Goal: Information Seeking & Learning: Find specific fact

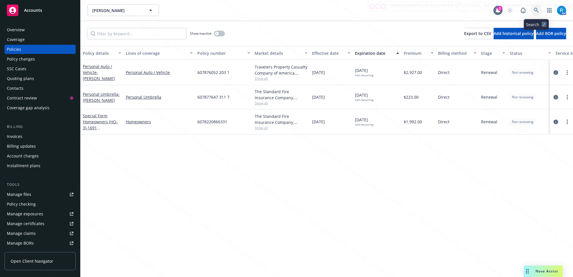
click at [537, 8] on icon at bounding box center [536, 10] width 5 height 5
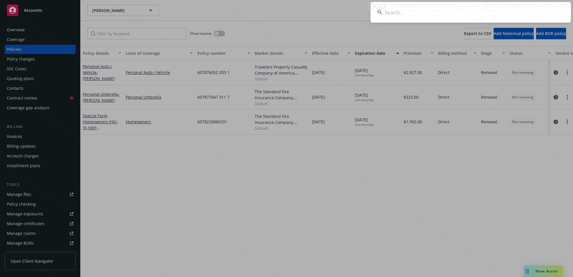
click at [406, 13] on input at bounding box center [470, 12] width 201 height 21
click at [447, 13] on input at bounding box center [470, 12] width 201 height 21
type input "Garcia, Juan & Deborah Marksey"
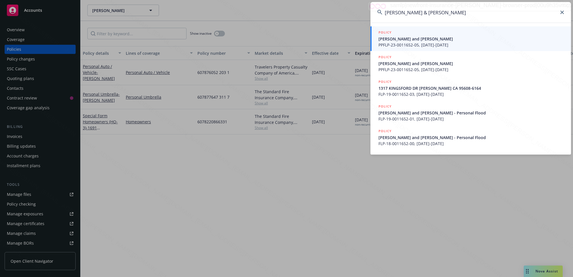
click at [416, 43] on span "PPFLP-23-0011652-05, 10/15/2024-10/15/2025" at bounding box center [471, 45] width 186 height 6
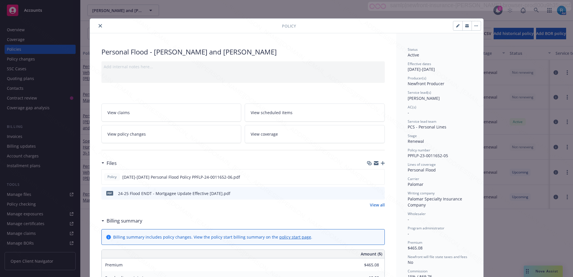
click at [20, 52] on div "Policy Personal Flood - Juan Garcia and Deborah Marksey Add internal notes here…" at bounding box center [286, 138] width 573 height 277
click at [99, 25] on icon "close" at bounding box center [100, 25] width 3 height 3
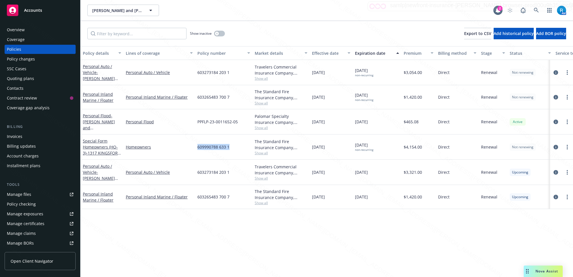
drag, startPoint x: 234, startPoint y: 148, endPoint x: 197, endPoint y: 147, distance: 37.0
click at [197, 147] on div "609990788 633 1" at bounding box center [223, 146] width 57 height 25
copy span "609990788 633 1"
click at [534, 9] on icon at bounding box center [536, 10] width 5 height 5
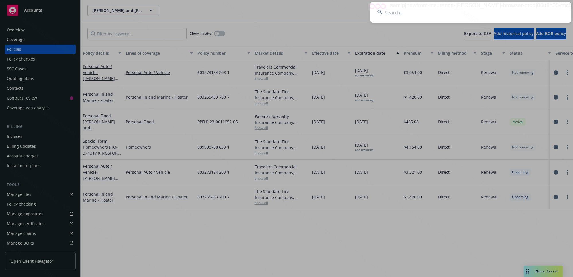
click at [422, 12] on input at bounding box center [470, 12] width 201 height 21
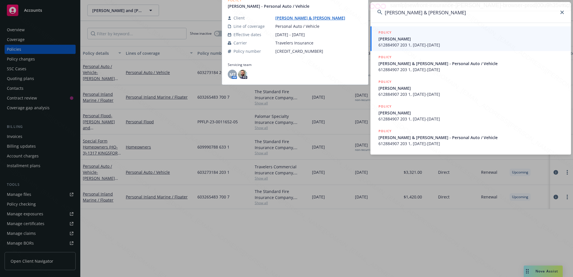
type input "Perkins, Anita & John"
click at [400, 42] on span "612884907 203 1, 11/01/2023-05/03/2024" at bounding box center [471, 45] width 186 height 6
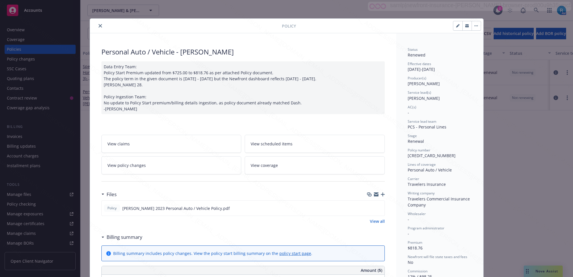
click at [99, 26] on icon "close" at bounding box center [100, 25] width 3 height 3
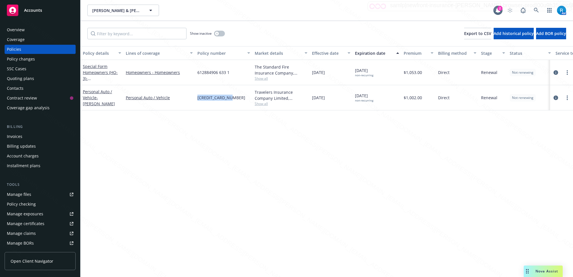
drag, startPoint x: 223, startPoint y: 95, endPoint x: 198, endPoint y: 95, distance: 24.9
click at [198, 95] on div "612884907 203 1" at bounding box center [223, 97] width 57 height 25
copy span "612884907 203 1"
click at [536, 10] on icon at bounding box center [536, 10] width 5 height 5
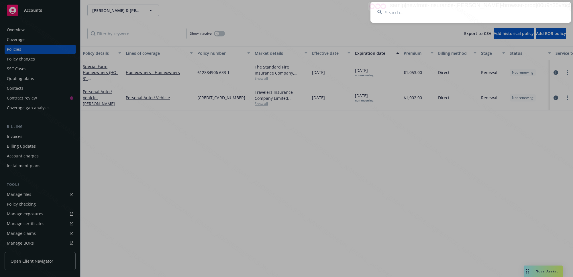
click at [474, 17] on input at bounding box center [470, 12] width 201 height 21
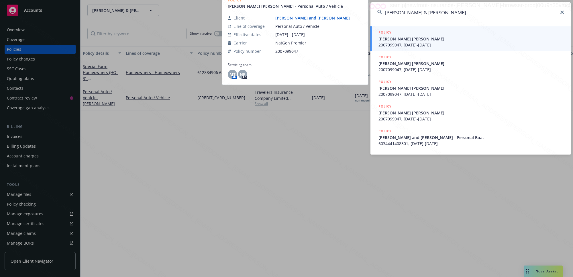
type input "Westlake, Aaron & Robyn"
click at [410, 42] on span "2007099047, 05/01/2023-11/01/2023" at bounding box center [471, 45] width 186 height 6
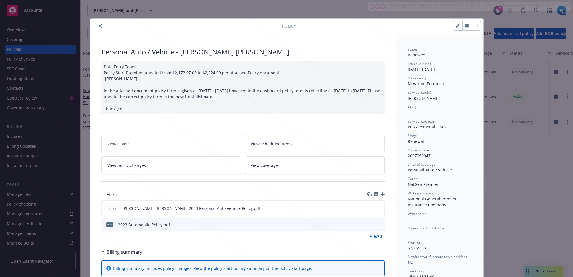
click at [99, 25] on icon "close" at bounding box center [100, 25] width 3 height 3
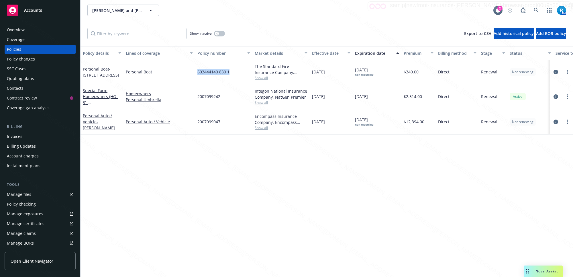
drag, startPoint x: 233, startPoint y: 75, endPoint x: 194, endPoint y: 73, distance: 38.4
click at [194, 73] on div "Personal Boat - 101 FATH COURT FOLSOM, CA 95630 Personal Boat 603444140 830 1 T…" at bounding box center [356, 72] width 553 height 24
copy div "603444140 830 1"
click at [537, 9] on icon at bounding box center [536, 10] width 5 height 5
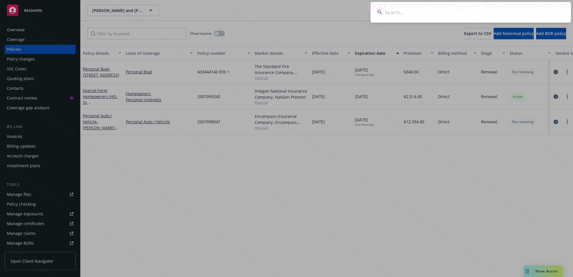
type input "Boles, Kimberly"
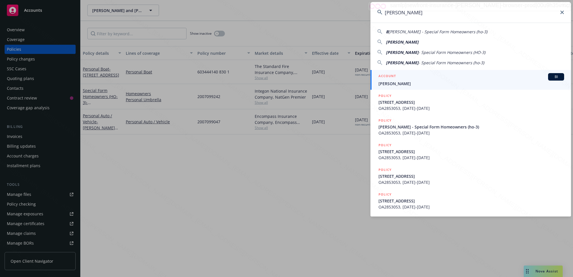
click at [416, 84] on span "Boles, Kimberly" at bounding box center [471, 83] width 186 height 6
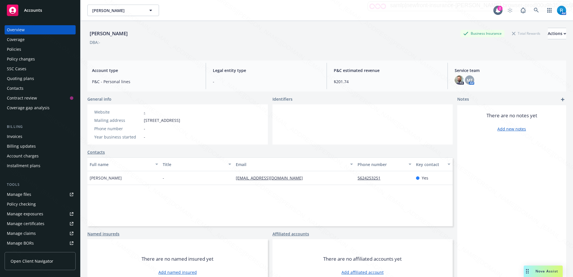
click at [19, 49] on div "Policies" at bounding box center [14, 49] width 14 height 9
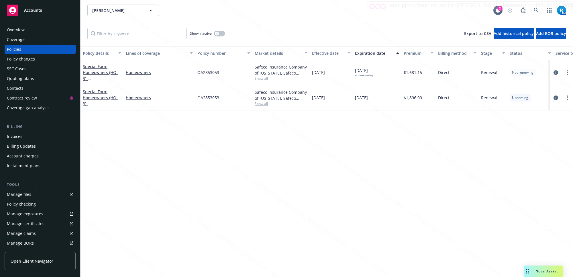
click at [26, 68] on div "SSC Cases" at bounding box center [40, 68] width 66 height 9
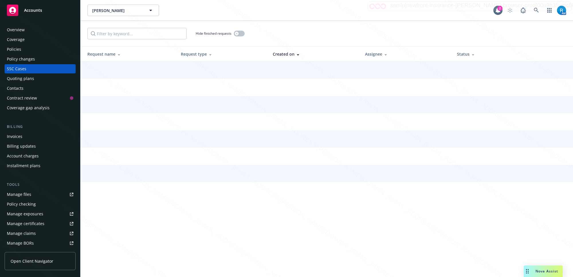
click at [16, 29] on div "Overview" at bounding box center [16, 29] width 18 height 9
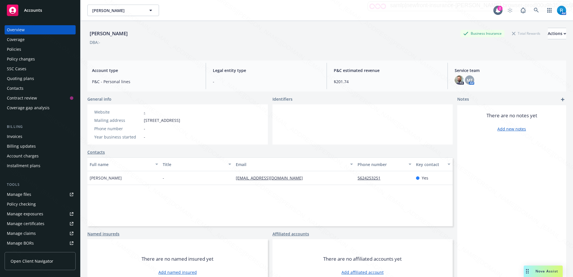
click at [169, 52] on div "Boles, Kimberly Business Insurance Total Rewards Actions DBA: -" at bounding box center [326, 38] width 479 height 35
click at [19, 52] on div "Policies" at bounding box center [14, 49] width 14 height 9
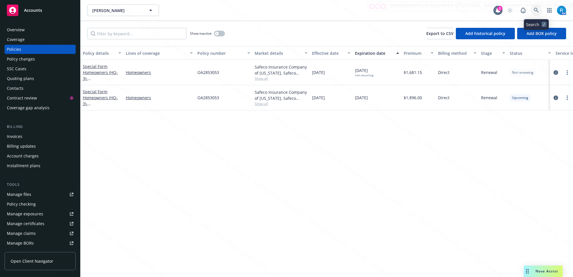
click at [535, 12] on icon at bounding box center [536, 10] width 5 height 5
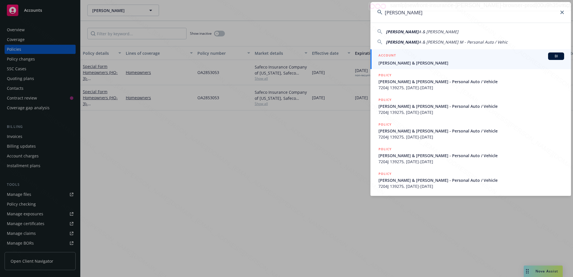
type input "Balbas, Joseph"
click at [398, 62] on span "Balbas, Joseph A & Marie M" at bounding box center [471, 63] width 186 height 6
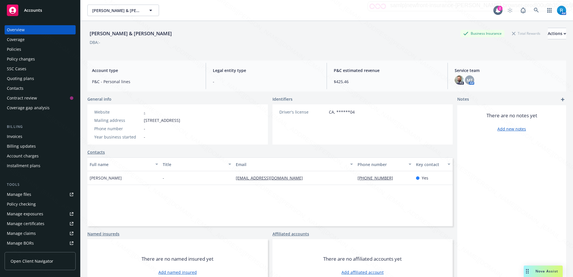
click at [18, 47] on div "Policies" at bounding box center [14, 49] width 14 height 9
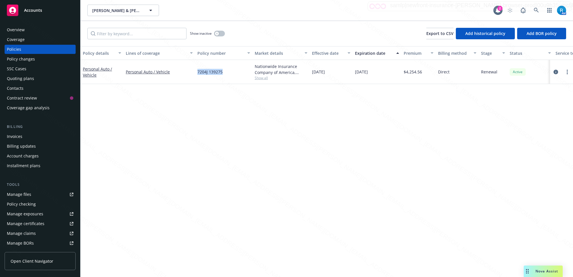
drag, startPoint x: 229, startPoint y: 71, endPoint x: 194, endPoint y: 74, distance: 34.5
click at [194, 74] on div "Personal Auto / Vehicle Personal Auto / Vehicle 7204J 139275 Nationwide Insuran…" at bounding box center [356, 72] width 553 height 24
copy div "7204J 139275"
click at [233, 71] on div "7204J 139275" at bounding box center [223, 72] width 57 height 24
drag, startPoint x: 221, startPoint y: 72, endPoint x: 196, endPoint y: 74, distance: 24.7
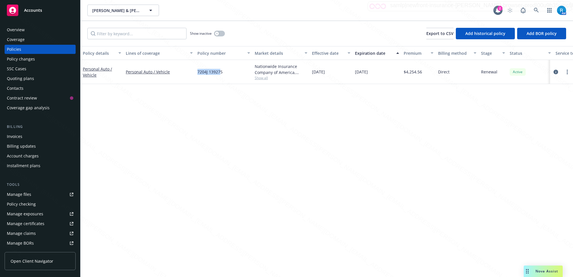
click at [196, 74] on div "7204J 139275" at bounding box center [223, 72] width 57 height 24
drag, startPoint x: 225, startPoint y: 72, endPoint x: 193, endPoint y: 72, distance: 32.4
click at [193, 72] on div "Personal Auto / Vehicle Personal Auto / Vehicle 7204J 139275 Nationwide Insuran…" at bounding box center [356, 72] width 553 height 24
copy div "7204J 139275"
click at [30, 29] on div "Overview" at bounding box center [40, 29] width 66 height 9
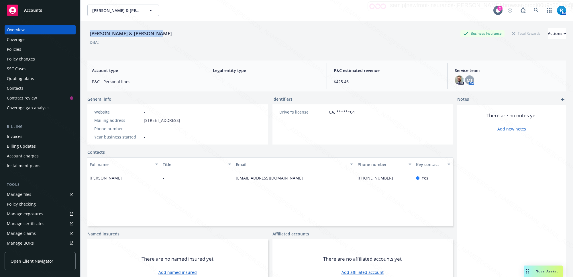
drag, startPoint x: 161, startPoint y: 33, endPoint x: 82, endPoint y: 31, distance: 78.5
click at [82, 31] on div "Balbas, Joseph A & Marie M Business Insurance Total Rewards Actions DBA: - Acco…" at bounding box center [326, 159] width 492 height 277
click at [534, 8] on icon at bounding box center [536, 10] width 5 height 5
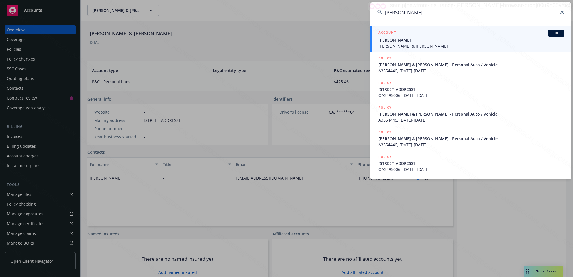
type input "Eichberger, Janet"
click at [401, 38] on span "[PERSON_NAME]" at bounding box center [471, 40] width 186 height 6
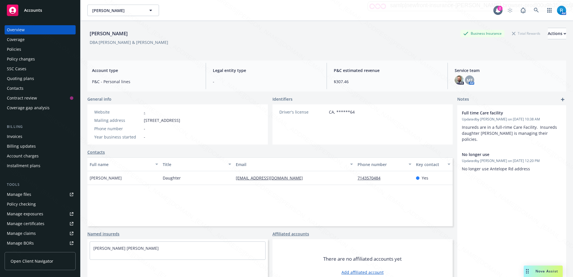
drag, startPoint x: 141, startPoint y: 31, endPoint x: 83, endPoint y: 34, distance: 57.6
click at [84, 33] on div "Norman Eichberger Business Insurance Total Rewards Actions DBA: Janet & Norman …" at bounding box center [326, 159] width 492 height 277
copy div "[PERSON_NAME]"
click at [15, 69] on div "SSC Cases" at bounding box center [16, 68] width 19 height 9
click at [20, 49] on div "Policies" at bounding box center [14, 49] width 14 height 9
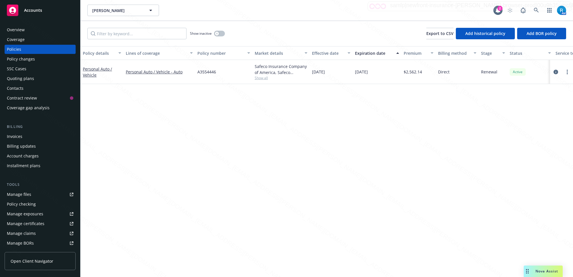
click at [271, 152] on div "Policy details Lines of coverage Policy number Market details Effective date Ex…" at bounding box center [326, 161] width 492 height 231
click at [37, 30] on div "Overview" at bounding box center [40, 29] width 66 height 9
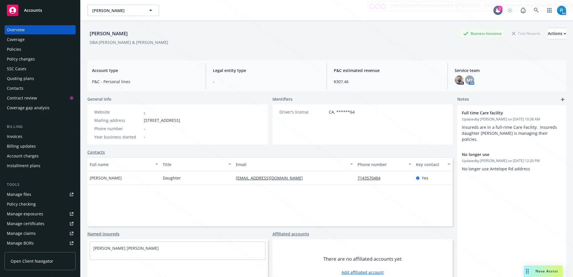
drag, startPoint x: 141, startPoint y: 38, endPoint x: 123, endPoint y: 32, distance: 18.4
click at [113, 36] on div "Norman Eichberger Business Insurance Total Rewards Actions" at bounding box center [326, 33] width 479 height 11
click at [144, 31] on div "Norman Eichberger Business Insurance Total Rewards Actions" at bounding box center [326, 33] width 479 height 11
drag, startPoint x: 135, startPoint y: 34, endPoint x: 88, endPoint y: 34, distance: 47.8
click at [88, 34] on div "Norman Eichberger Business Insurance Total Rewards Actions" at bounding box center [326, 33] width 479 height 11
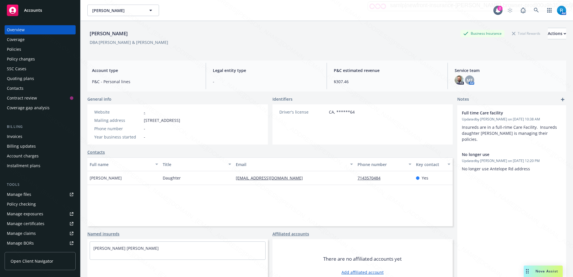
copy div "[PERSON_NAME]"
click at [23, 50] on div "Policies" at bounding box center [40, 49] width 66 height 9
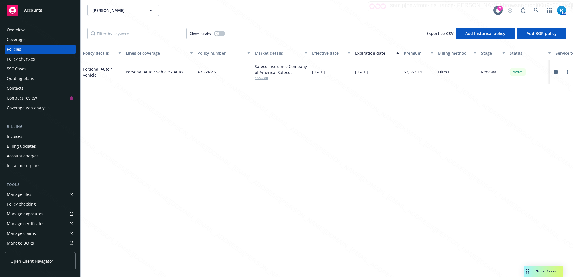
click at [10, 29] on div "Overview" at bounding box center [16, 29] width 18 height 9
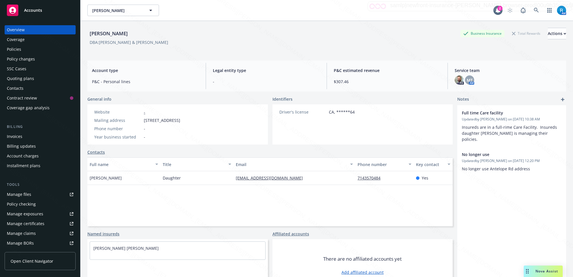
drag, startPoint x: 137, startPoint y: 34, endPoint x: 88, endPoint y: 34, distance: 49.0
click at [88, 34] on div "[PERSON_NAME]" at bounding box center [108, 33] width 43 height 7
click at [18, 49] on div "Policies" at bounding box center [14, 49] width 14 height 9
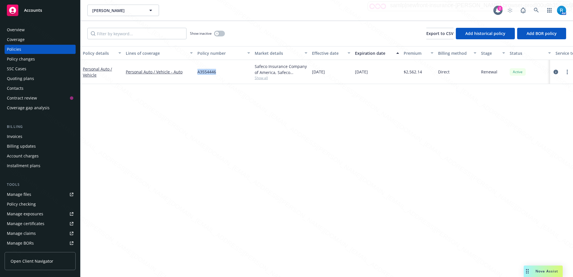
drag, startPoint x: 218, startPoint y: 73, endPoint x: 198, endPoint y: 72, distance: 20.4
click at [198, 72] on div "A3554446" at bounding box center [223, 72] width 57 height 24
copy span "A3554446"
click at [18, 30] on div "Overview" at bounding box center [16, 29] width 18 height 9
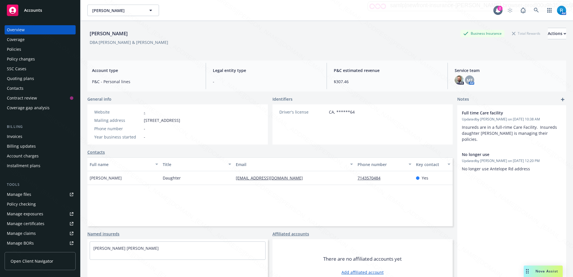
drag, startPoint x: 140, startPoint y: 34, endPoint x: 78, endPoint y: 34, distance: 61.3
click at [78, 34] on div "Accounts Overview Coverage Policies Policy changes SSC Cases Quoting plans Cont…" at bounding box center [286, 138] width 573 height 277
copy div "Coverage Policies Policy changes SSC Cases Quoting plans Contacts Contract revi…"
click at [148, 58] on div "Norman Eichberger Business Insurance Total Rewards Actions DBA: Janet & Norman …" at bounding box center [326, 156] width 479 height 270
drag, startPoint x: 138, startPoint y: 31, endPoint x: 90, endPoint y: 32, distance: 48.4
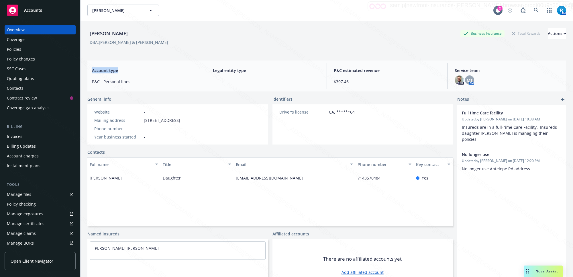
click at [90, 32] on div "Norman Eichberger Business Insurance Total Rewards Actions" at bounding box center [326, 33] width 479 height 11
copy div "[PERSON_NAME]"
click at [534, 9] on icon at bounding box center [536, 10] width 5 height 5
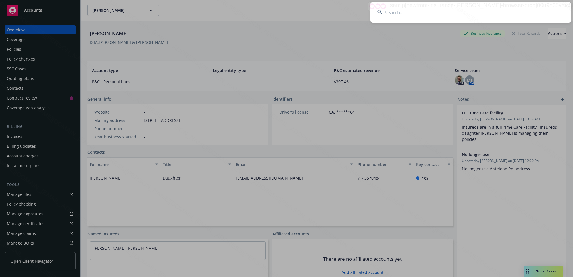
click at [404, 10] on input at bounding box center [470, 12] width 201 height 21
type input "Diluberto, [PERSON_NAME]"
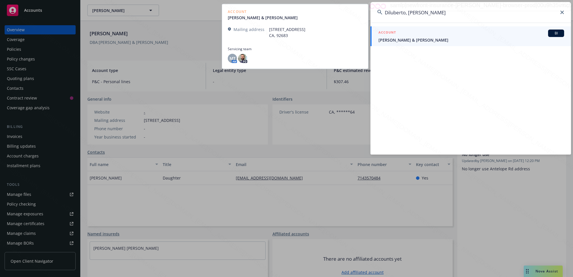
click at [411, 38] on span "[PERSON_NAME] & [PERSON_NAME]" at bounding box center [471, 40] width 186 height 6
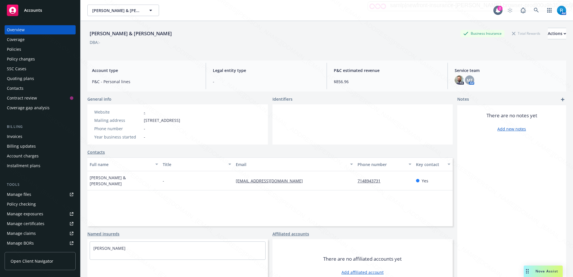
click at [245, 50] on div "[PERSON_NAME] & [PERSON_NAME] Business Insurance Total Rewards Actions DBA: -" at bounding box center [326, 39] width 479 height 23
click at [156, 35] on div "Diluberto, [PERSON_NAME] & [PERSON_NAME] Business Insurance Total Rewards Actio…" at bounding box center [326, 33] width 479 height 11
drag, startPoint x: 148, startPoint y: 32, endPoint x: 85, endPoint y: 31, distance: 62.7
click at [85, 31] on div "[PERSON_NAME] & [PERSON_NAME] Business Insurance Total Rewards Actions DBA: - A…" at bounding box center [326, 159] width 492 height 277
copy div "[PERSON_NAME] & [PERSON_NAME]"
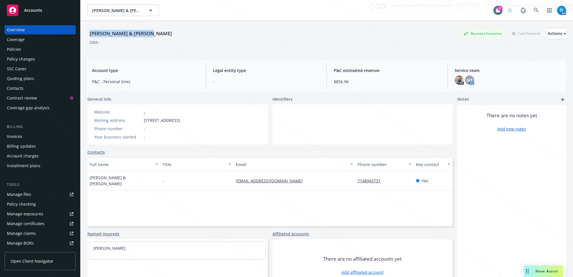
click at [21, 49] on div "Policies" at bounding box center [40, 49] width 66 height 9
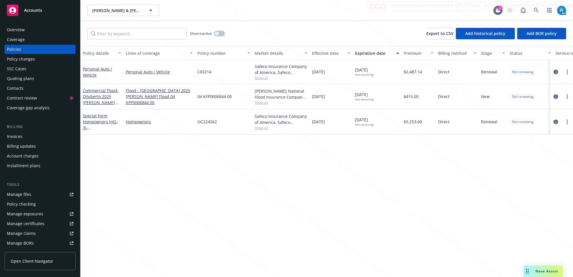
click at [219, 123] on div "OC224562" at bounding box center [223, 121] width 57 height 25
drag, startPoint x: 224, startPoint y: 125, endPoint x: 197, endPoint y: 123, distance: 27.3
click at [197, 123] on div "OC224562" at bounding box center [223, 121] width 57 height 25
click at [221, 34] on button "button" at bounding box center [219, 34] width 11 height 6
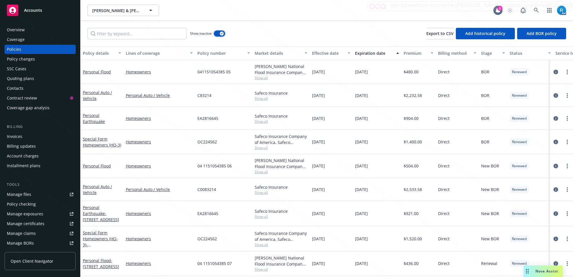
click at [219, 34] on button "button" at bounding box center [219, 34] width 11 height 6
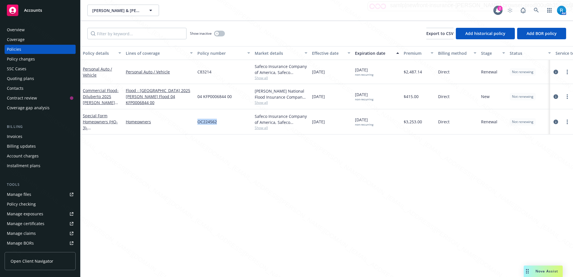
drag, startPoint x: 223, startPoint y: 125, endPoint x: 196, endPoint y: 122, distance: 27.0
click at [196, 122] on div "OC224562" at bounding box center [223, 121] width 57 height 25
copy span "OC224562"
click at [14, 31] on div "Overview" at bounding box center [16, 29] width 18 height 9
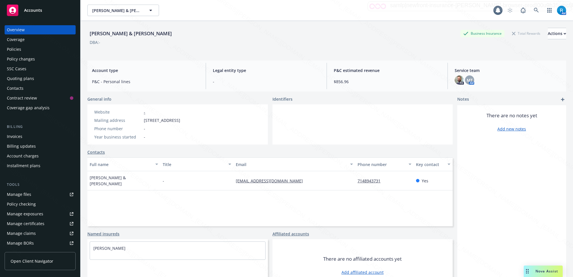
click at [15, 30] on div "Overview" at bounding box center [16, 29] width 18 height 9
click at [468, 81] on span "MT" at bounding box center [470, 80] width 6 height 6
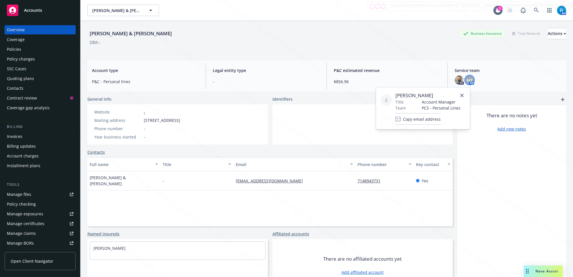
drag, startPoint x: 412, startPoint y: 95, endPoint x: 393, endPoint y: 93, distance: 19.0
click at [393, 93] on div "[PERSON_NAME] Title Account Manager Team PCS - Personal Lines Copy email address" at bounding box center [422, 108] width 85 height 33
copy span "[PERSON_NAME]"
click at [497, 146] on div "There are no notes yet Add new notes" at bounding box center [511, 198] width 109 height 186
click at [19, 49] on div "Policies" at bounding box center [14, 49] width 14 height 9
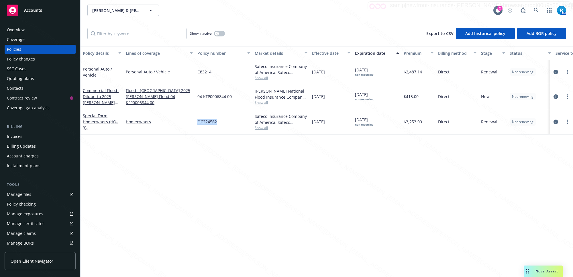
drag, startPoint x: 219, startPoint y: 123, endPoint x: 195, endPoint y: 122, distance: 24.1
click at [195, 122] on div "OC224562" at bounding box center [223, 121] width 57 height 25
click at [28, 32] on div "Overview" at bounding box center [40, 29] width 66 height 9
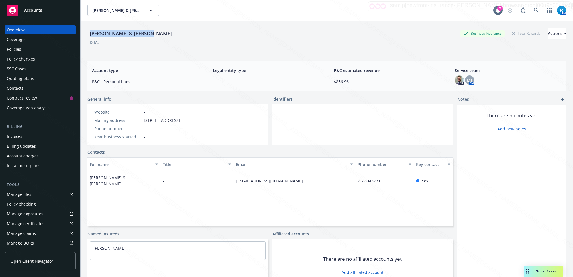
drag, startPoint x: 150, startPoint y: 33, endPoint x: 85, endPoint y: 35, distance: 64.8
click at [85, 35] on div "[PERSON_NAME] & [PERSON_NAME] Business Insurance Total Rewards Actions DBA: - A…" at bounding box center [326, 159] width 492 height 277
copy div "[PERSON_NAME] & [PERSON_NAME]"
click at [534, 9] on icon at bounding box center [536, 10] width 5 height 5
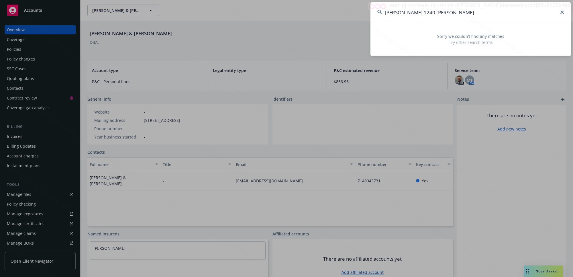
drag, startPoint x: 470, startPoint y: 9, endPoint x: 444, endPoint y: 16, distance: 26.3
click at [427, 15] on input "[PERSON_NAME] 1240 [PERSON_NAME]" at bounding box center [470, 12] width 201 height 21
type input "[PERSON_NAME]"
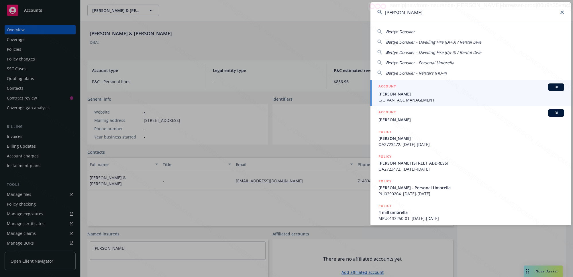
click at [401, 95] on span "[PERSON_NAME]" at bounding box center [471, 94] width 186 height 6
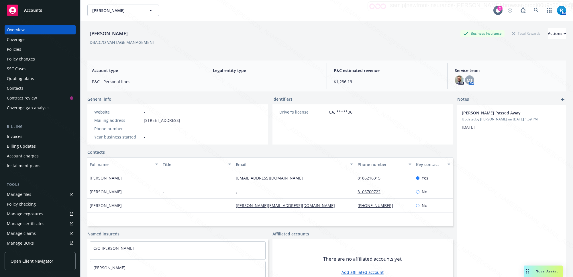
drag, startPoint x: 133, startPoint y: 33, endPoint x: 86, endPoint y: 32, distance: 47.6
click at [86, 32] on div "[PERSON_NAME] Business Insurance Total Rewards Actions DBA: C/O VANTAGE MANAGEM…" at bounding box center [326, 159] width 492 height 277
copy div "[PERSON_NAME]"
click at [24, 51] on div "Policies" at bounding box center [40, 49] width 66 height 9
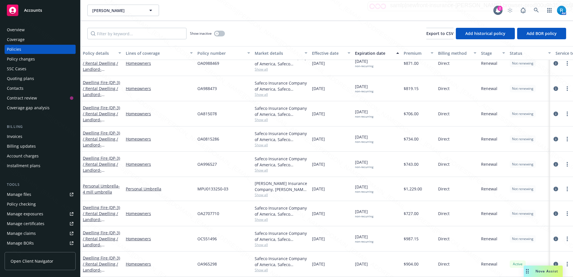
scroll to position [86, 0]
drag, startPoint x: 222, startPoint y: 257, endPoint x: 198, endPoint y: 258, distance: 23.8
click at [198, 258] on div "OA5174256" at bounding box center [223, 264] width 57 height 25
copy span "OA5174256"
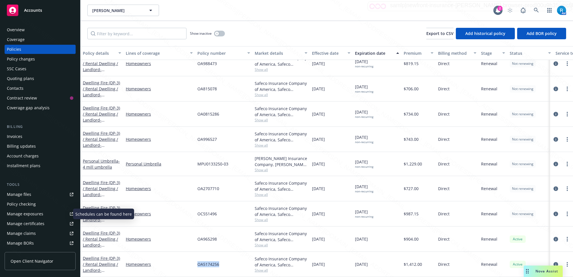
click at [19, 28] on div "Overview" at bounding box center [16, 29] width 18 height 9
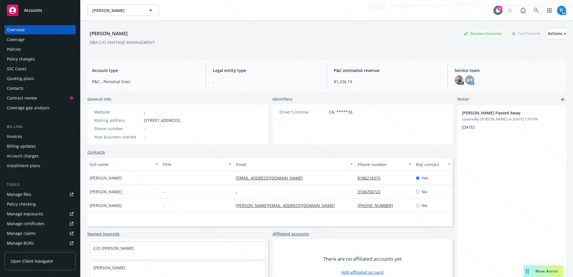
click at [18, 28] on div "Overview" at bounding box center [16, 29] width 18 height 9
click at [23, 50] on div "Policies" at bounding box center [40, 49] width 66 height 9
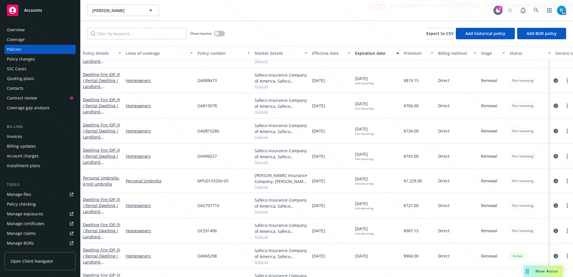
scroll to position [86, 0]
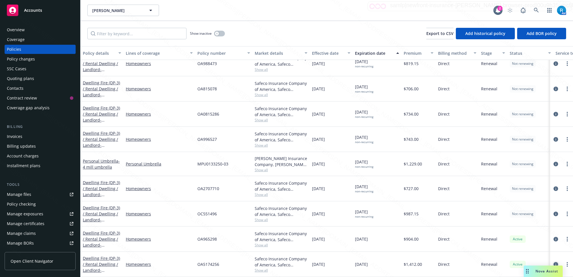
click at [553, 262] on icon "circleInformation" at bounding box center [555, 264] width 5 height 5
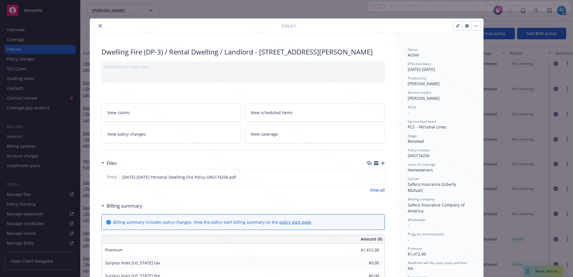
click at [99, 26] on icon "close" at bounding box center [100, 25] width 3 height 3
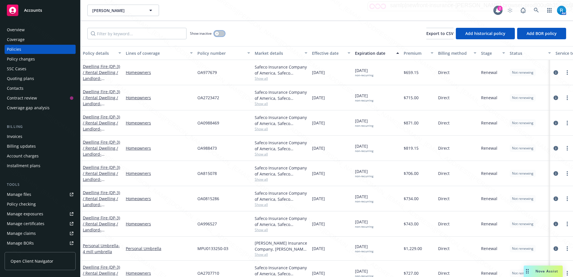
click at [220, 32] on button "button" at bounding box center [219, 34] width 11 height 6
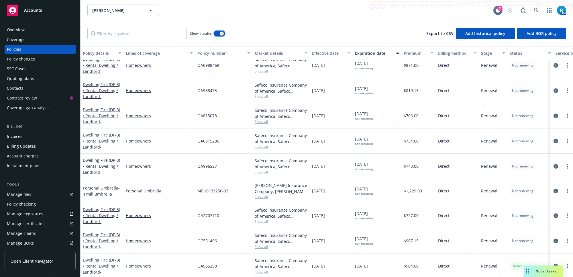
scroll to position [1644, 0]
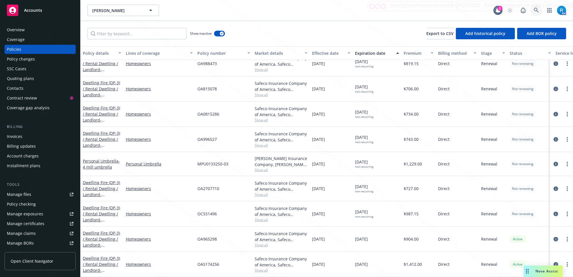
click at [534, 9] on icon at bounding box center [536, 10] width 5 height 5
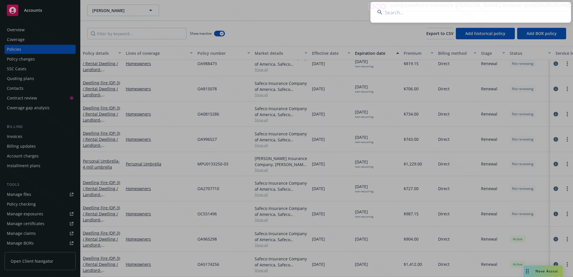
type input "[PERSON_NAME]"
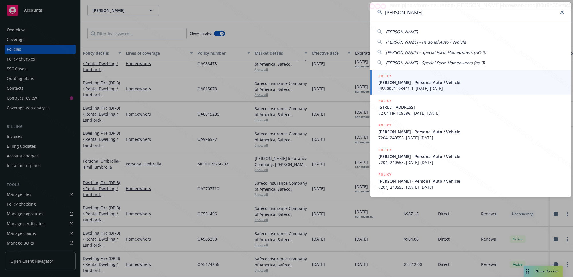
click at [398, 80] on span "[PERSON_NAME] - Personal Auto / Vehicle" at bounding box center [471, 82] width 186 height 6
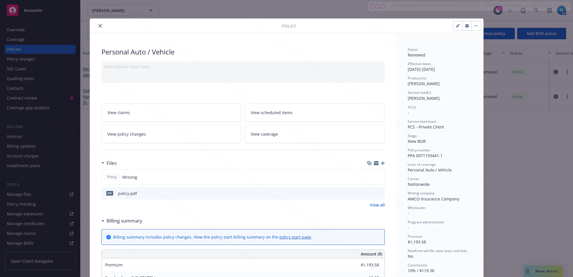
click at [99, 25] on icon "close" at bounding box center [100, 25] width 3 height 3
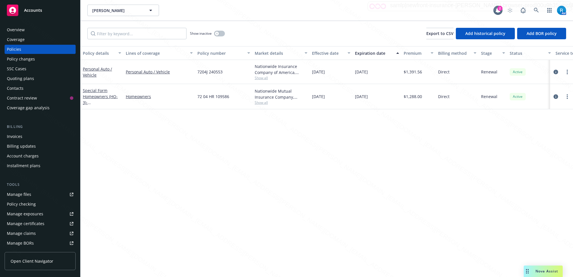
click at [18, 30] on div "Overview" at bounding box center [16, 29] width 18 height 9
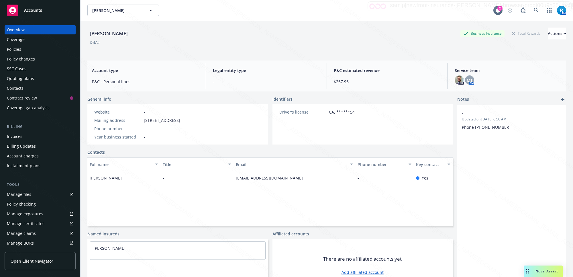
drag, startPoint x: 123, startPoint y: 36, endPoint x: 84, endPoint y: 32, distance: 40.0
click at [84, 32] on div "[PERSON_NAME] Business Insurance Total Rewards Actions DBA: - Account type P&C …" at bounding box center [326, 159] width 492 height 277
click at [26, 51] on div "Policies" at bounding box center [40, 49] width 66 height 9
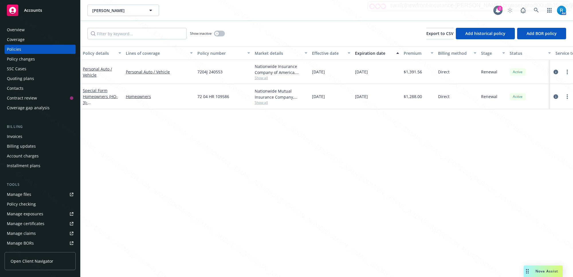
click at [229, 95] on div "72 04 HR 109586" at bounding box center [223, 96] width 57 height 25
drag, startPoint x: 231, startPoint y: 95, endPoint x: 198, endPoint y: 96, distance: 33.5
click at [198, 96] on div "72 04 HR 109586" at bounding box center [223, 96] width 57 height 25
copy span "72 04 HR 109586"
click at [22, 29] on div "Overview" at bounding box center [16, 29] width 18 height 9
